Goal: Information Seeking & Learning: Learn about a topic

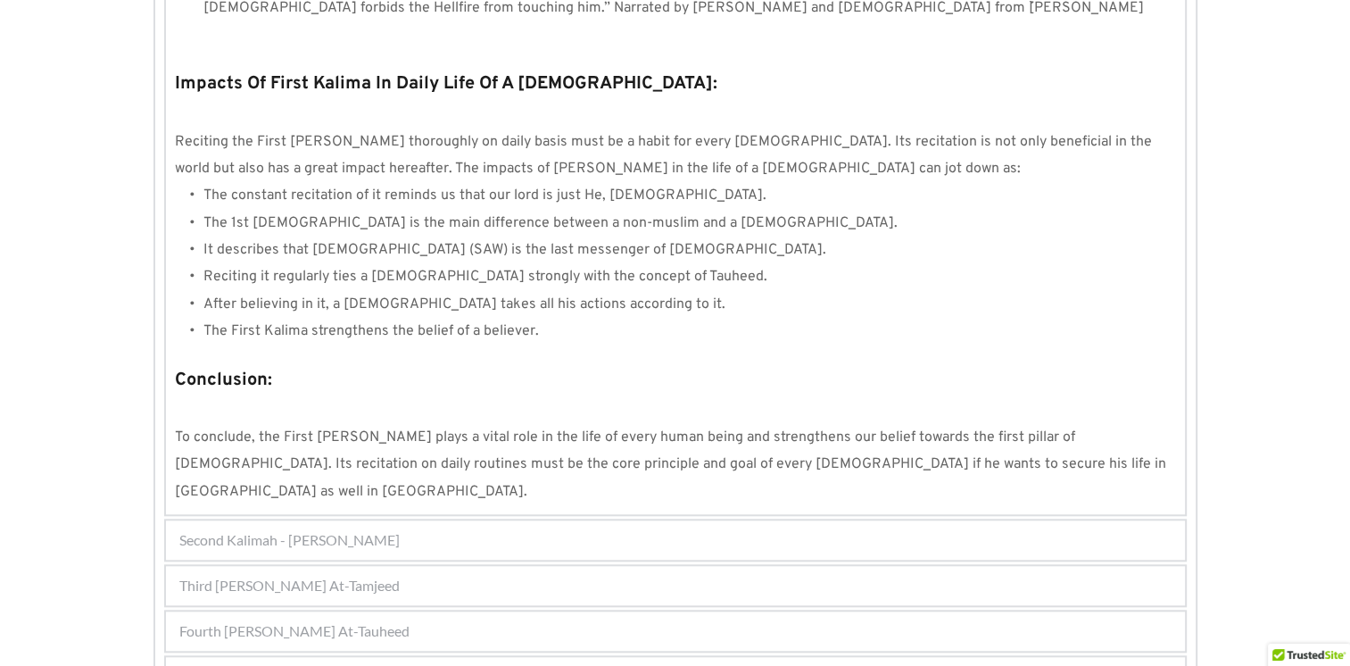
scroll to position [1624, 0]
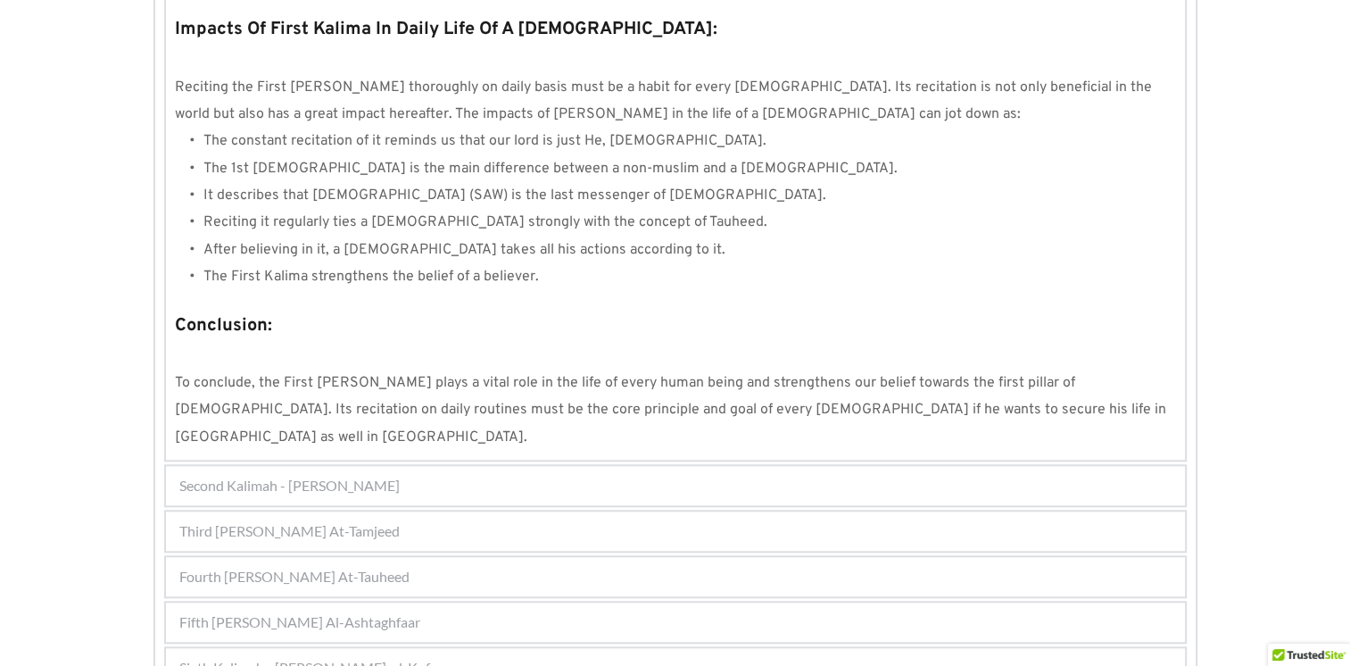
click at [378, 475] on span "Second Kalimah - Kalimah Ash-Shahdah" at bounding box center [289, 485] width 220 height 21
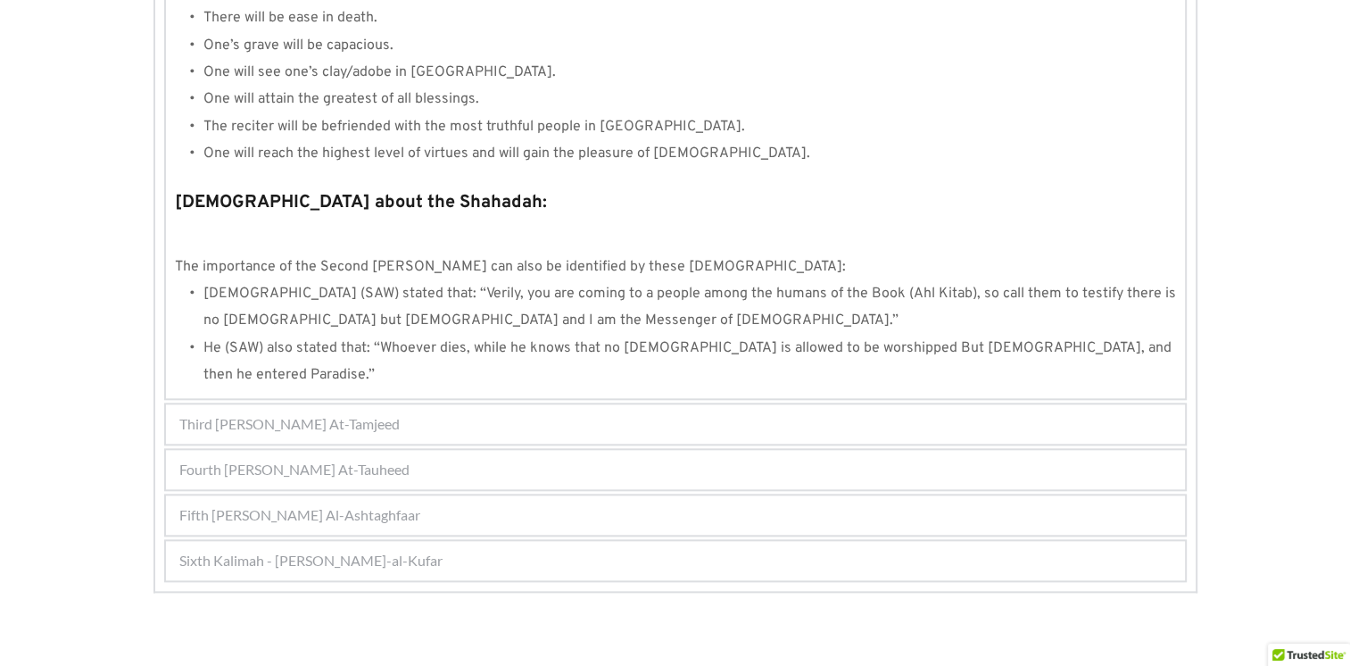
scroll to position [1865, 0]
click at [382, 458] on span "Fourth Kalimah - Kalimah At-Tauheed" at bounding box center [294, 468] width 230 height 21
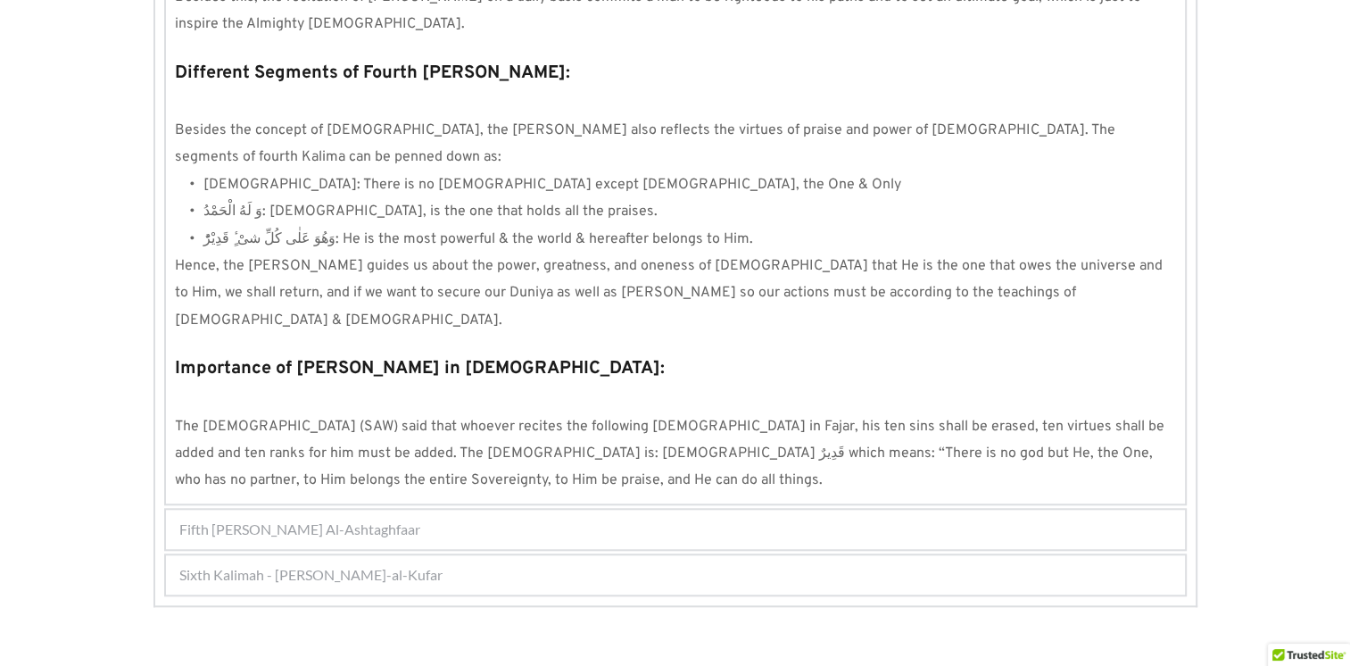
scroll to position [1620, 0]
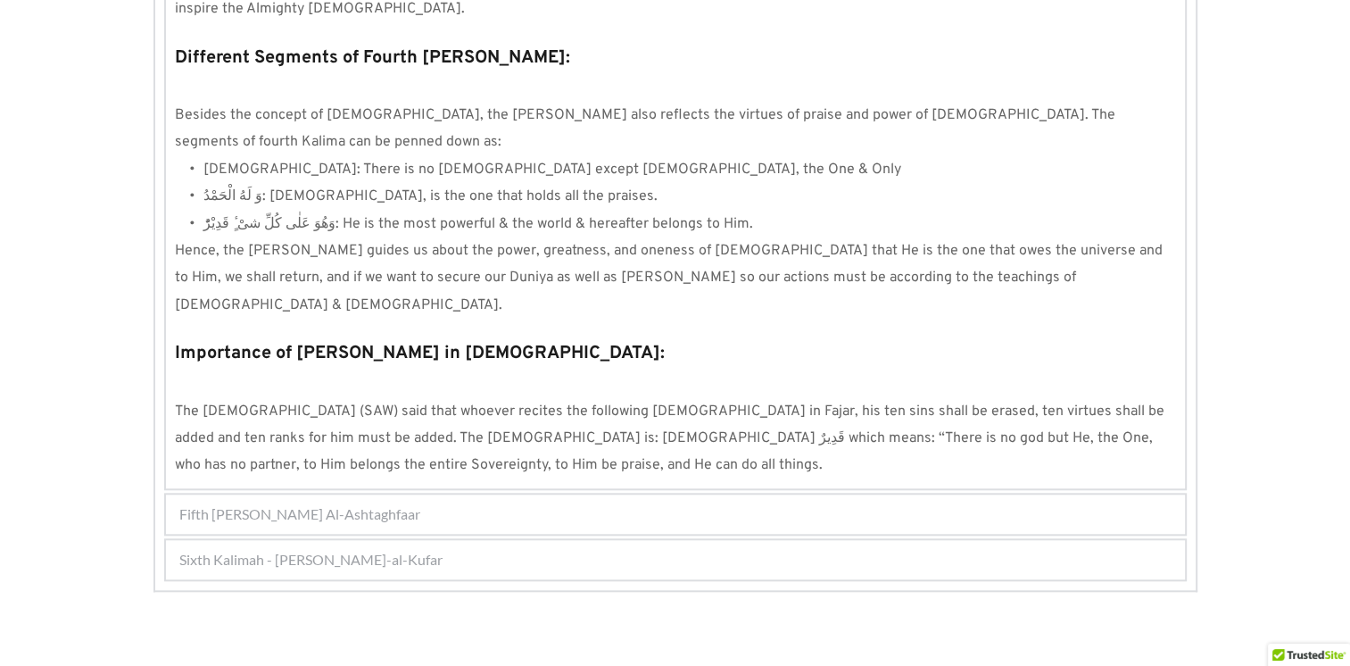
click at [382, 503] on span "Fifth Kalimah - Kalimah Al-Ashtaghfaar" at bounding box center [299, 513] width 241 height 21
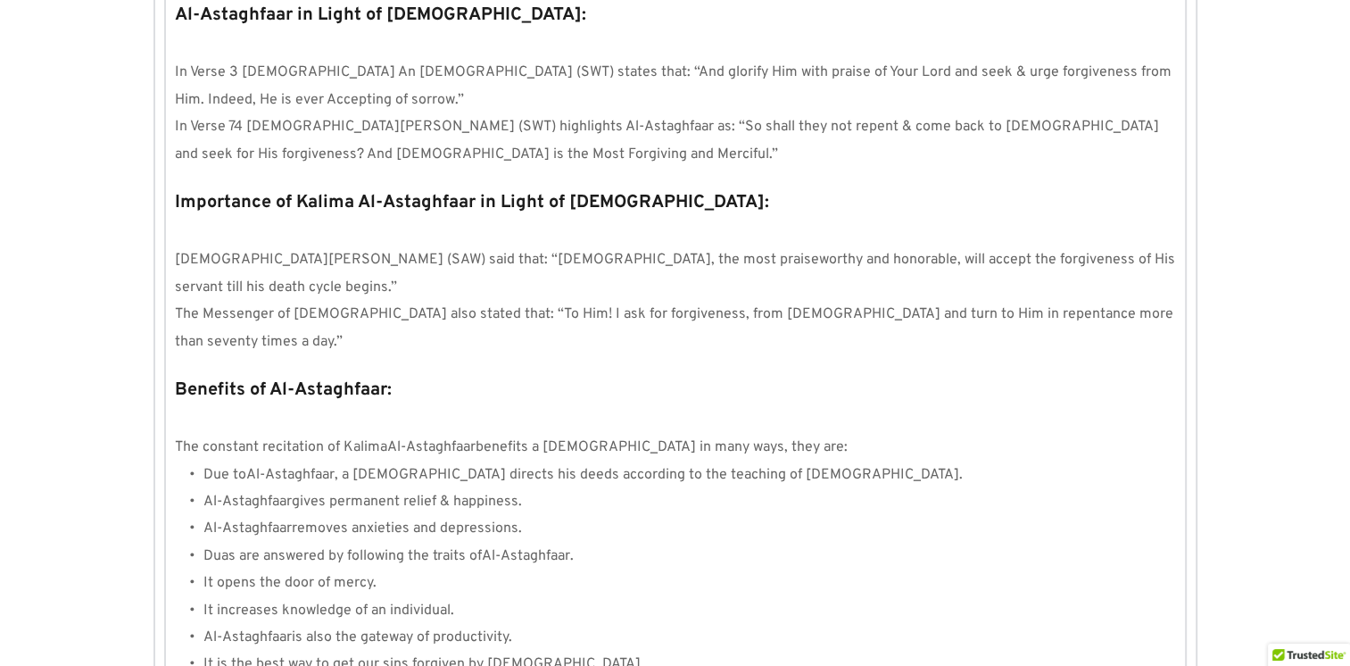
scroll to position [1938, 0]
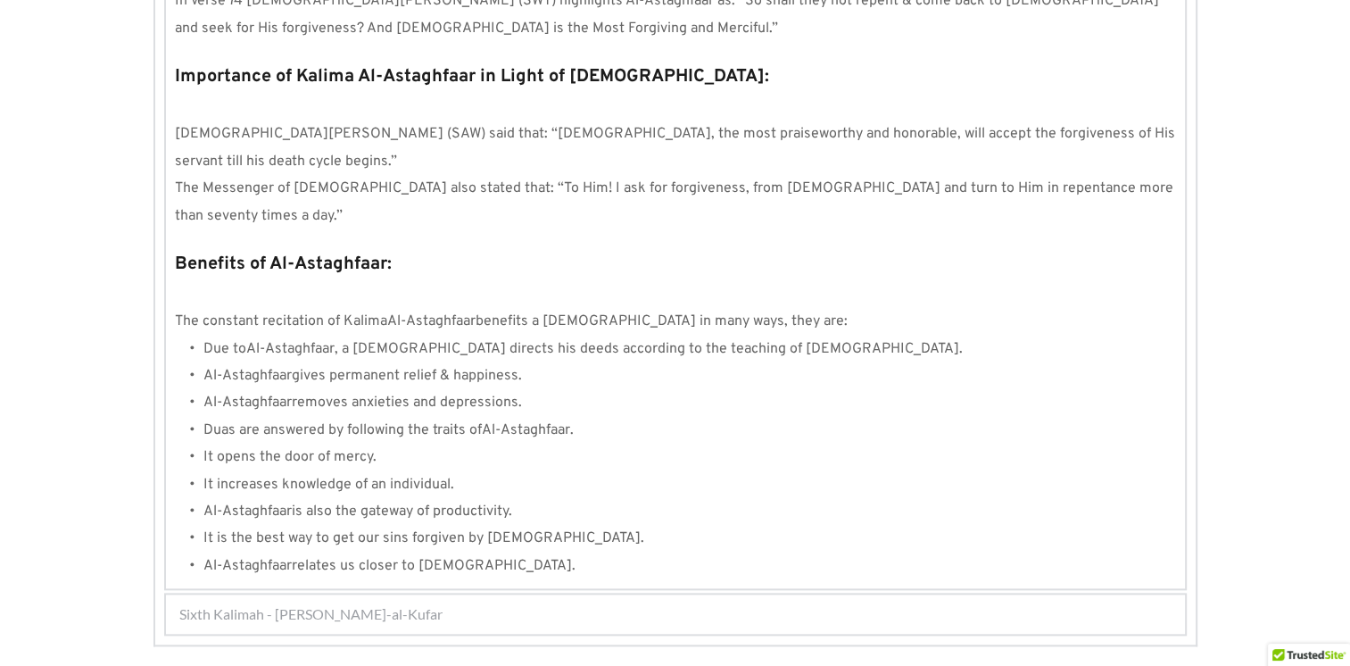
click at [364, 603] on span "Sixth Kalimah - Kalimah Radd-al-Kufar" at bounding box center [310, 613] width 263 height 21
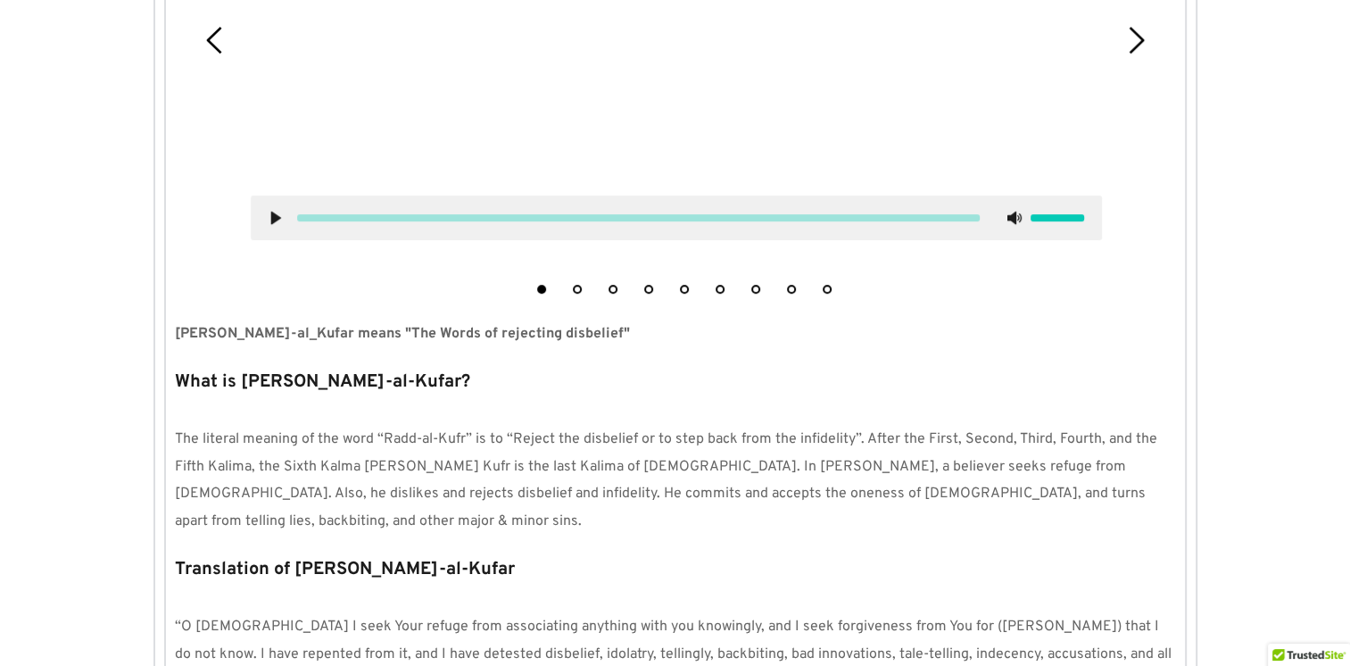
scroll to position [657, 0]
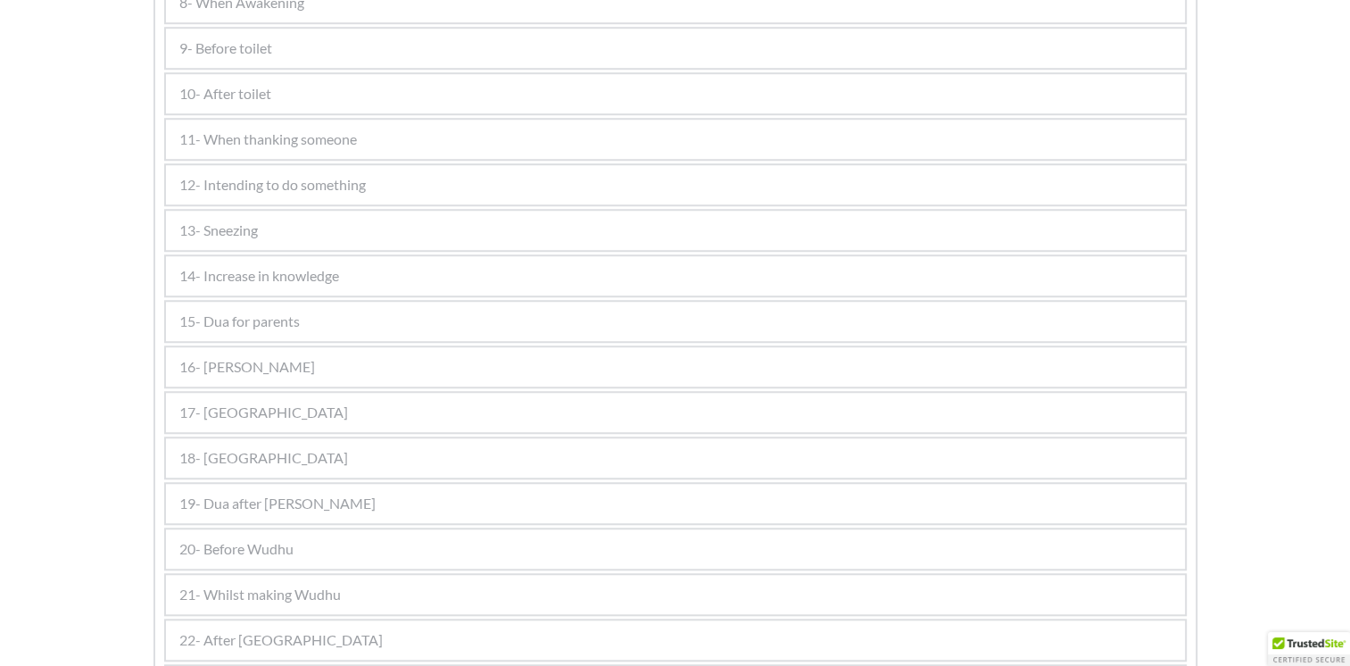
scroll to position [1355, 0]
click at [267, 311] on span "15- Dua for parents" at bounding box center [239, 321] width 120 height 21
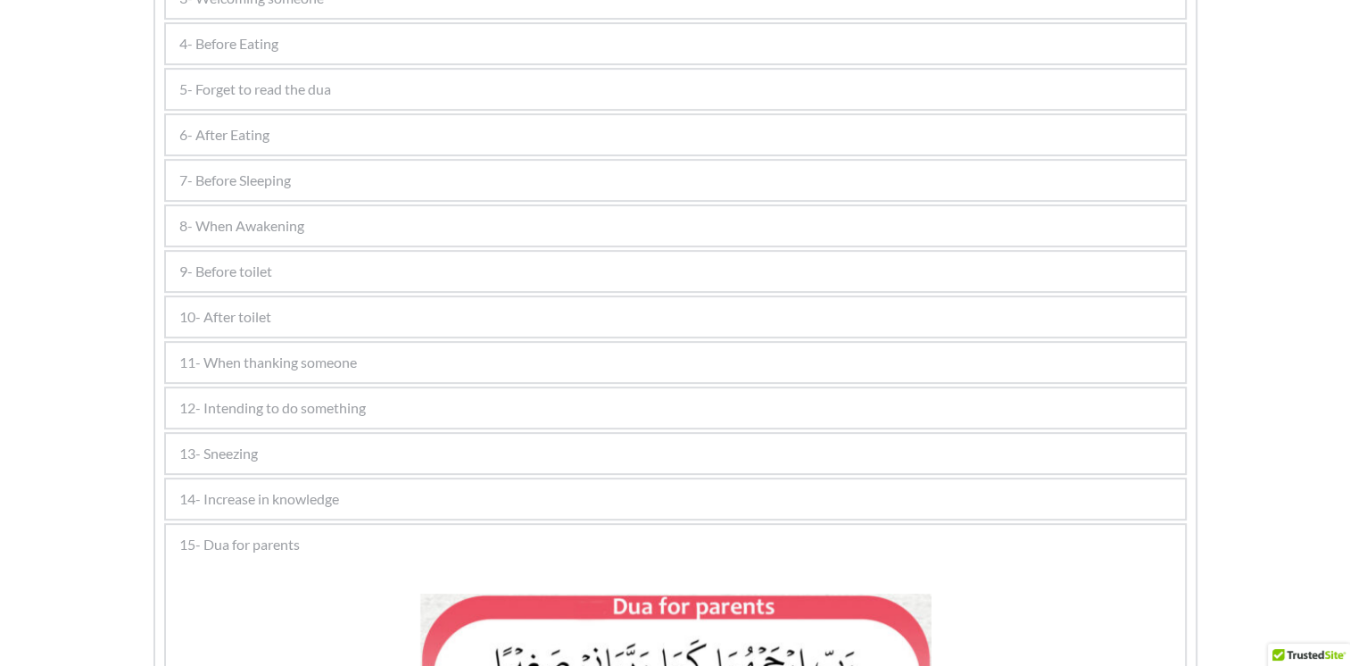
scroll to position [0, 0]
